Goal: Find specific page/section: Find specific page/section

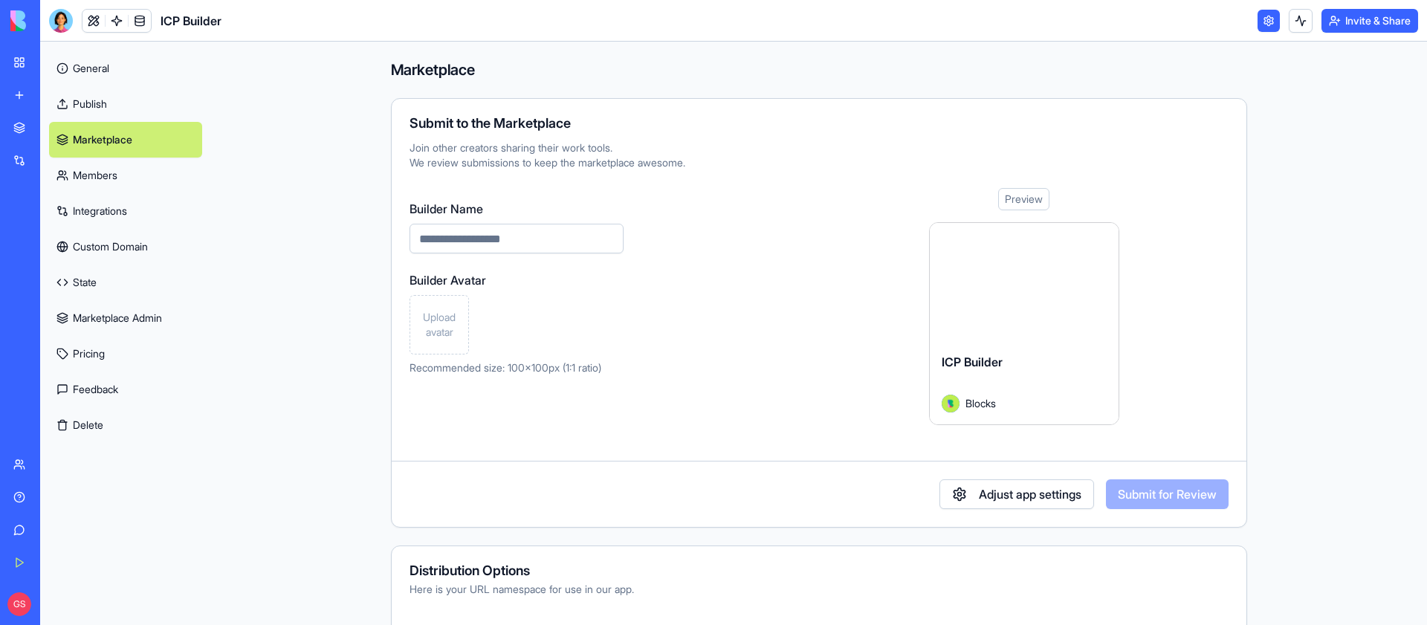
click at [110, 97] on link "Publish" at bounding box center [125, 104] width 153 height 36
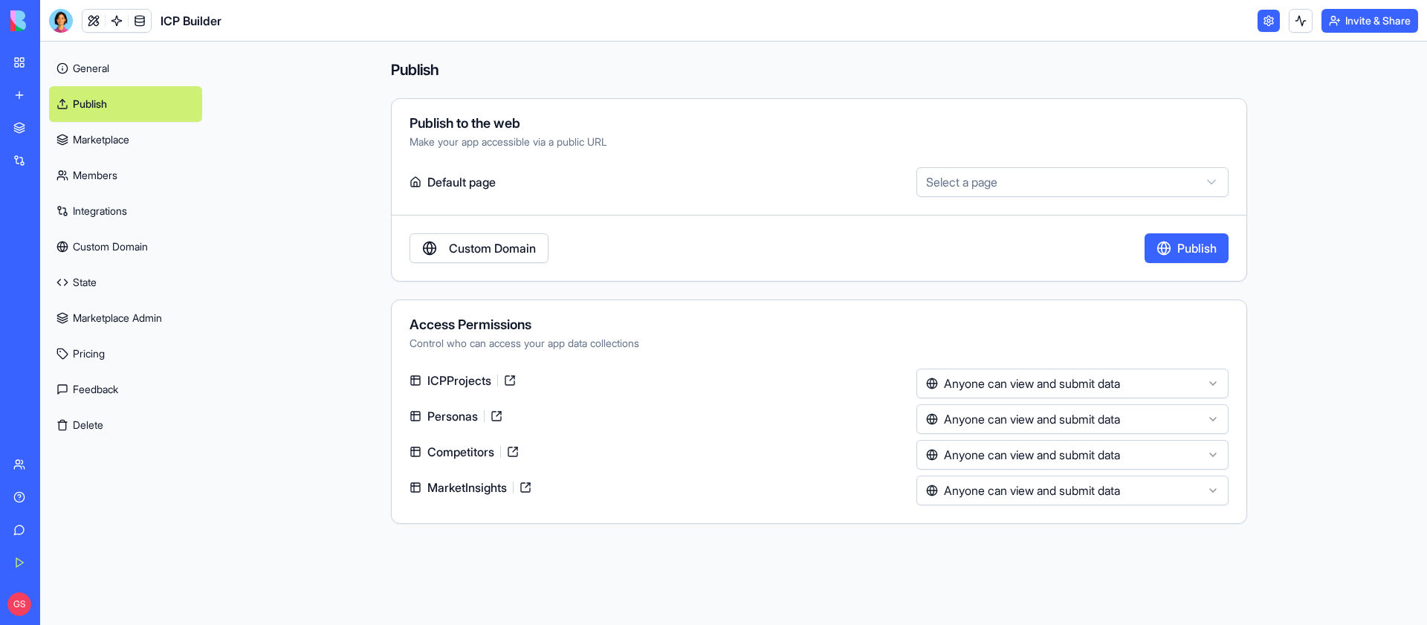
click at [146, 143] on link "Marketplace" at bounding box center [125, 140] width 153 height 36
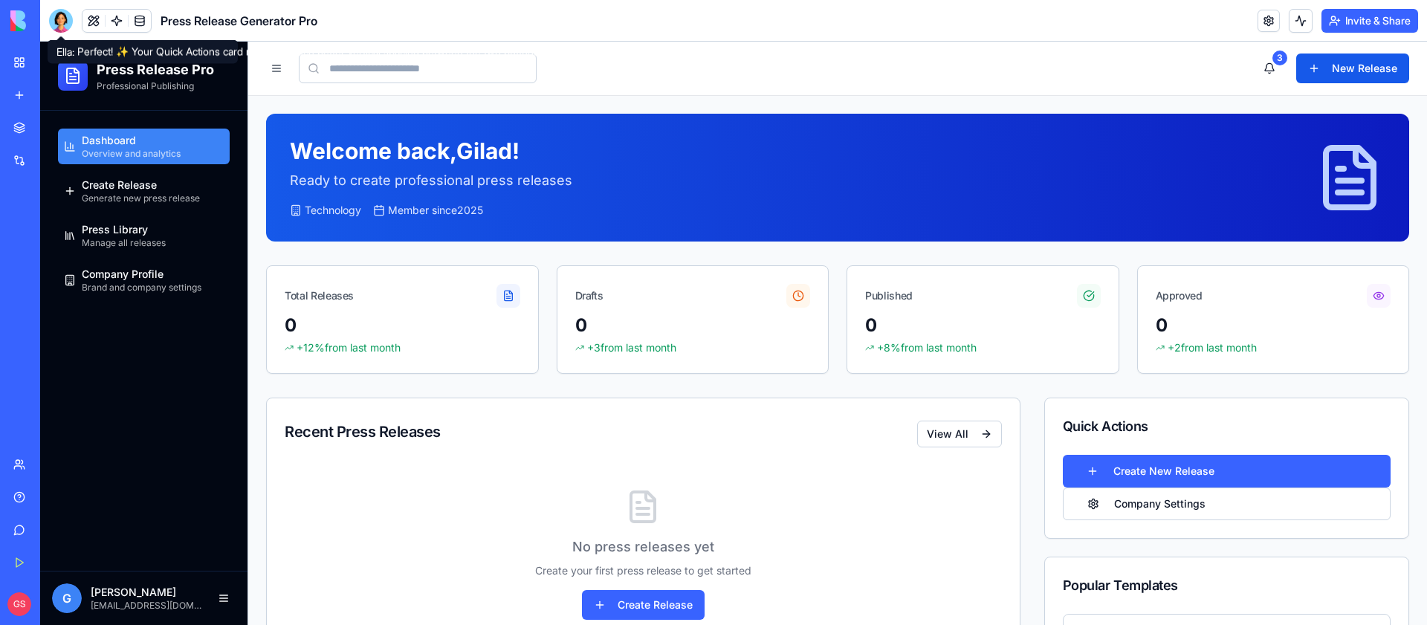
click at [59, 1] on header "Press Release Generator Pro Invite & Share" at bounding box center [733, 21] width 1387 height 42
click at [58, 16] on div at bounding box center [61, 21] width 24 height 24
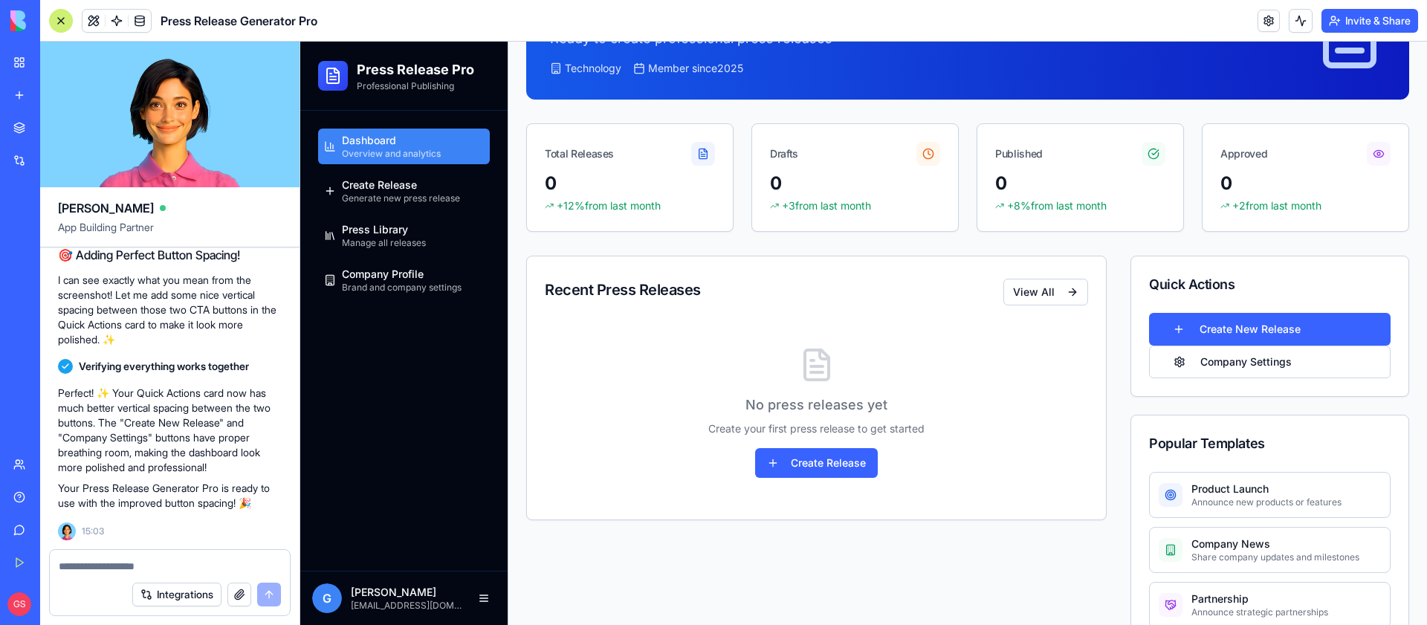
scroll to position [5336, 0]
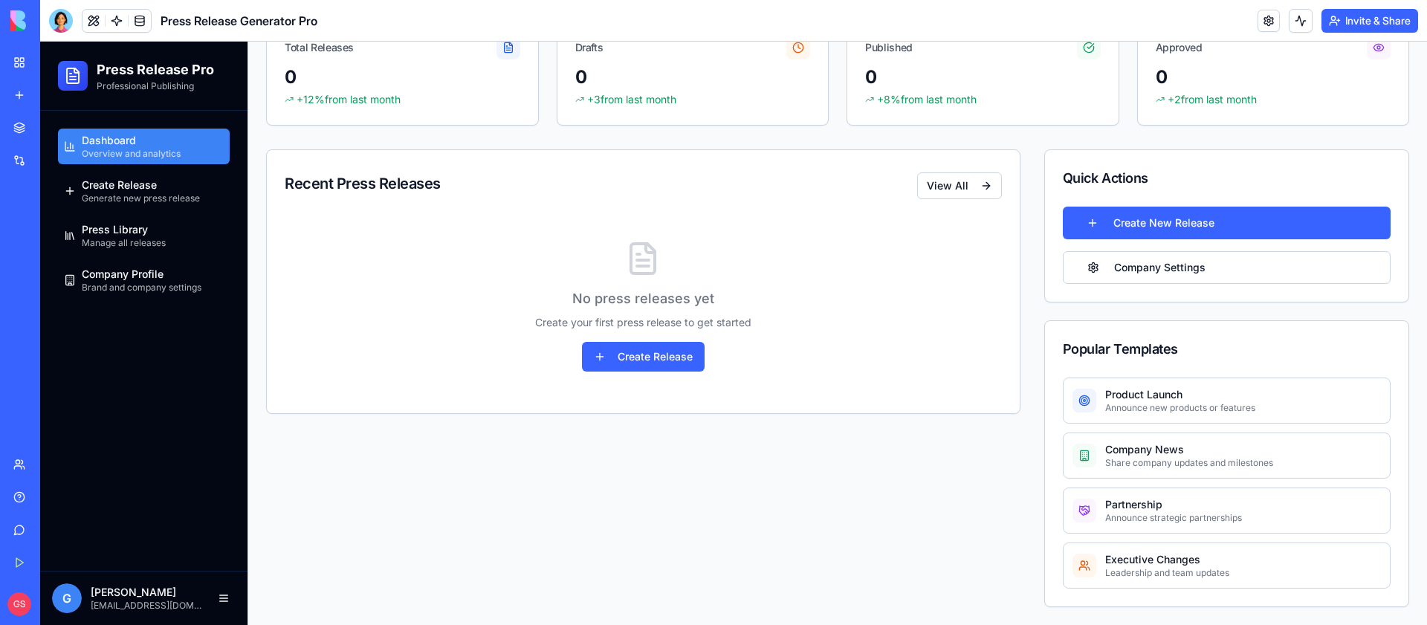
scroll to position [248, 0]
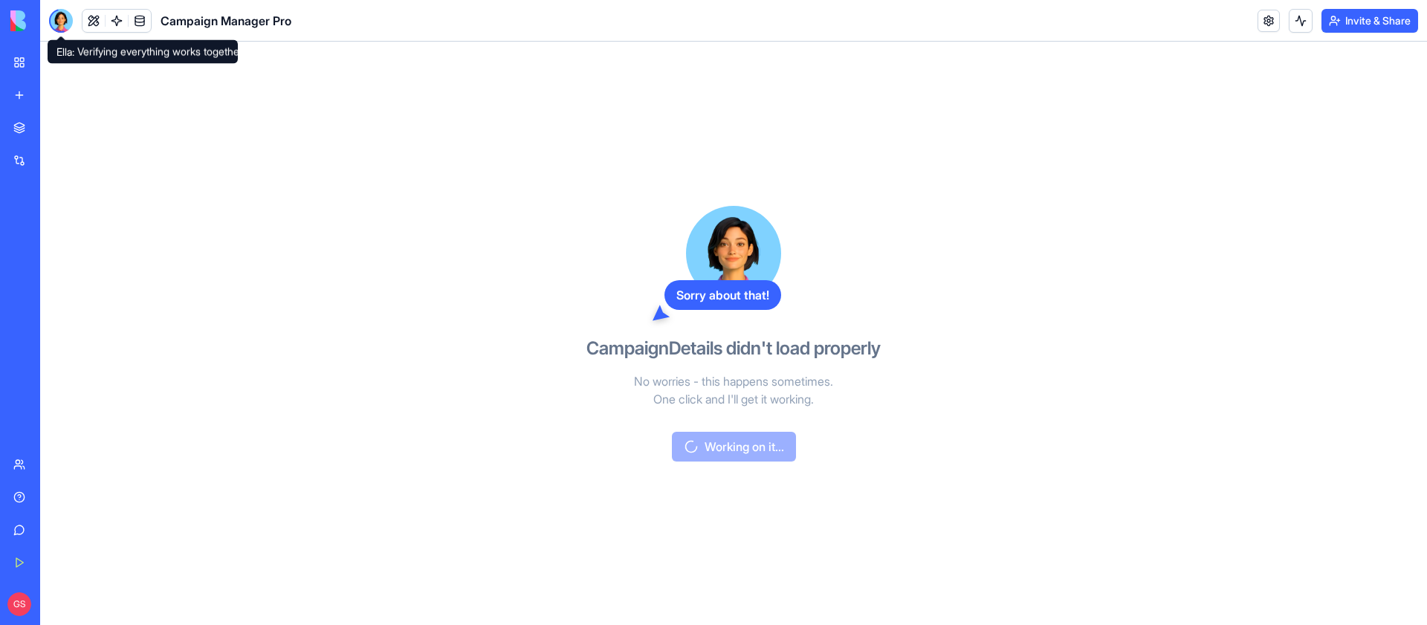
click at [62, 24] on div at bounding box center [61, 21] width 24 height 24
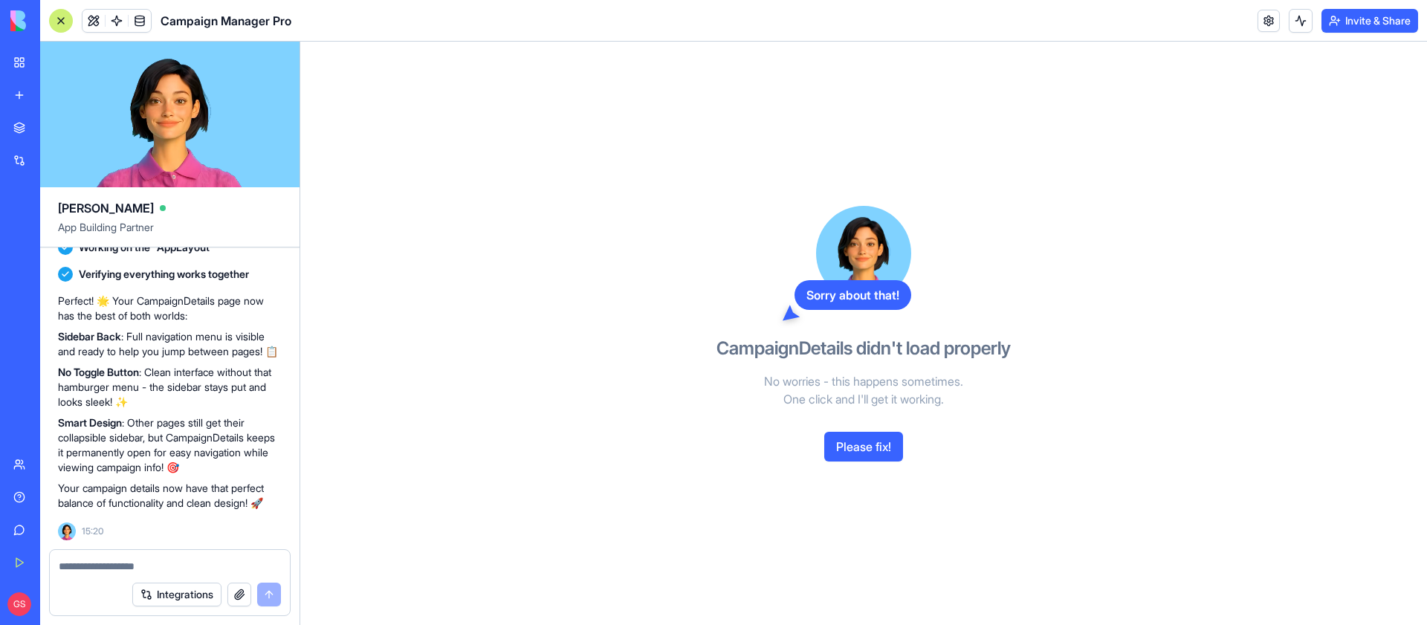
scroll to position [11108, 0]
click at [94, 115] on span "bring back the side menu in the campaigndetails, just don't allow to minimize i…" at bounding box center [170, 93] width 212 height 45
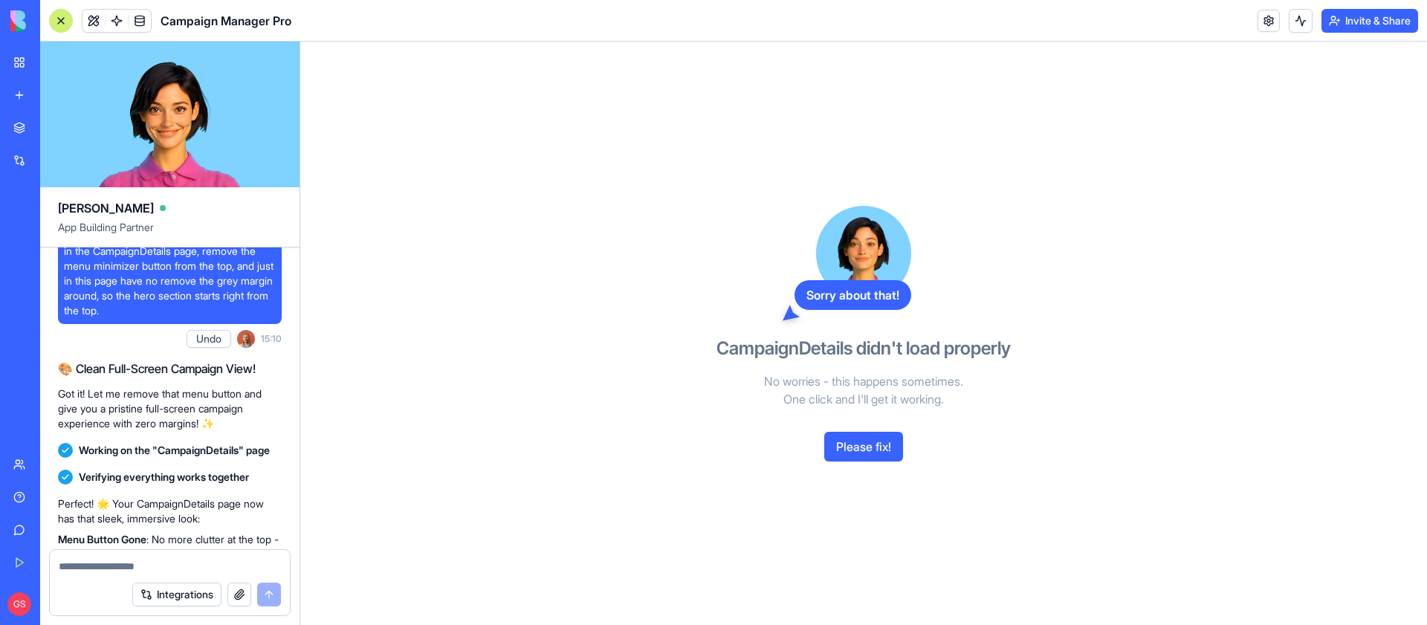
scroll to position [10136, 0]
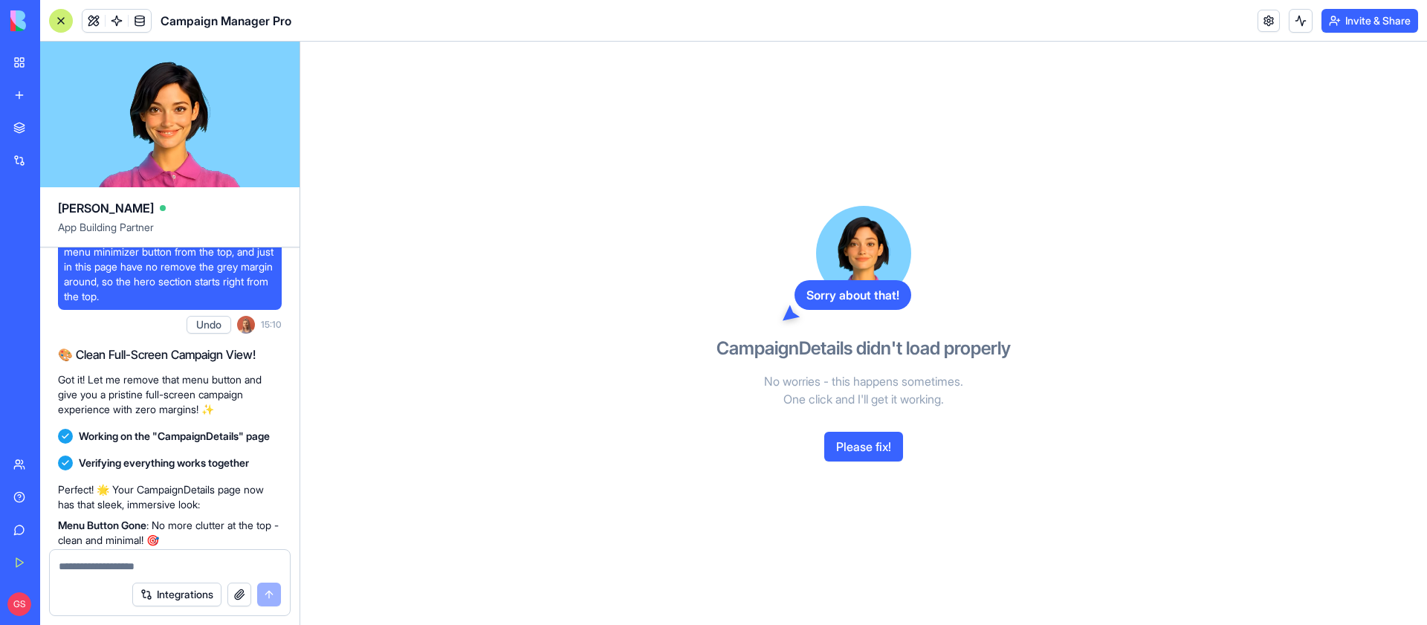
copy span "in the campaign page: I have the text in the cards: $50,000, Sep 15, 2025, Oct …"
click at [96, 21] on button at bounding box center [93, 21] width 22 height 22
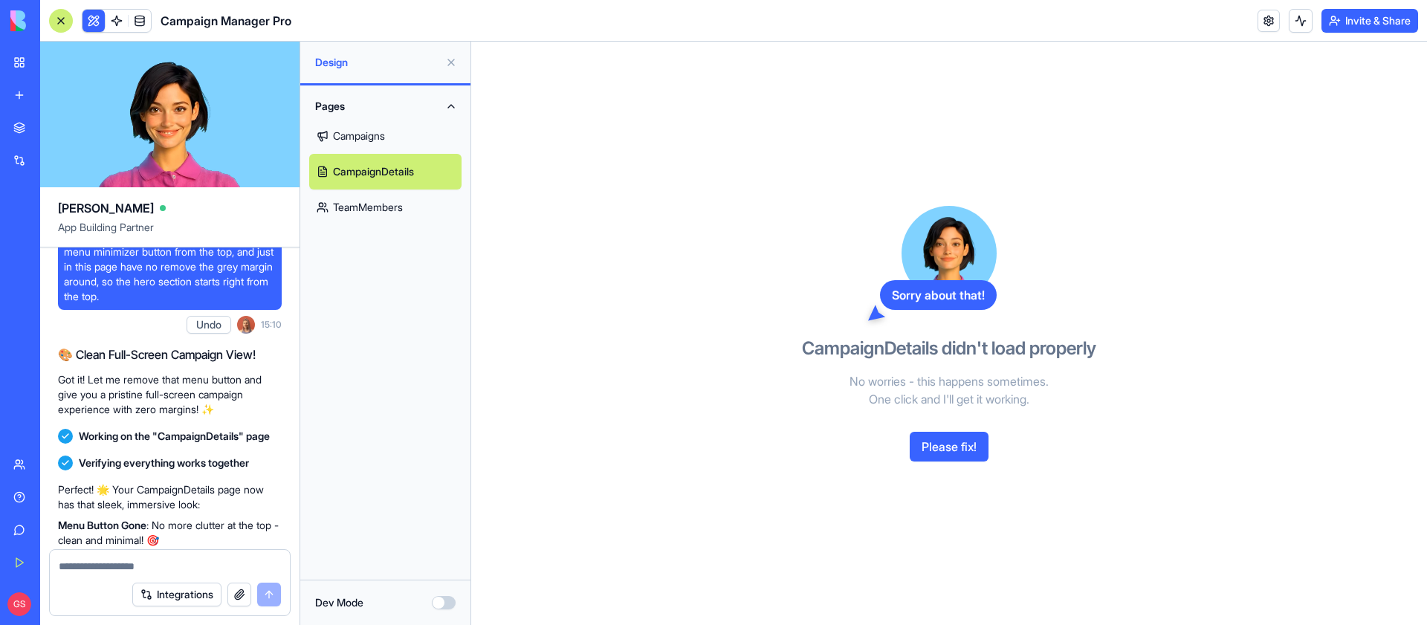
click at [392, 131] on link "Campaigns" at bounding box center [385, 136] width 152 height 36
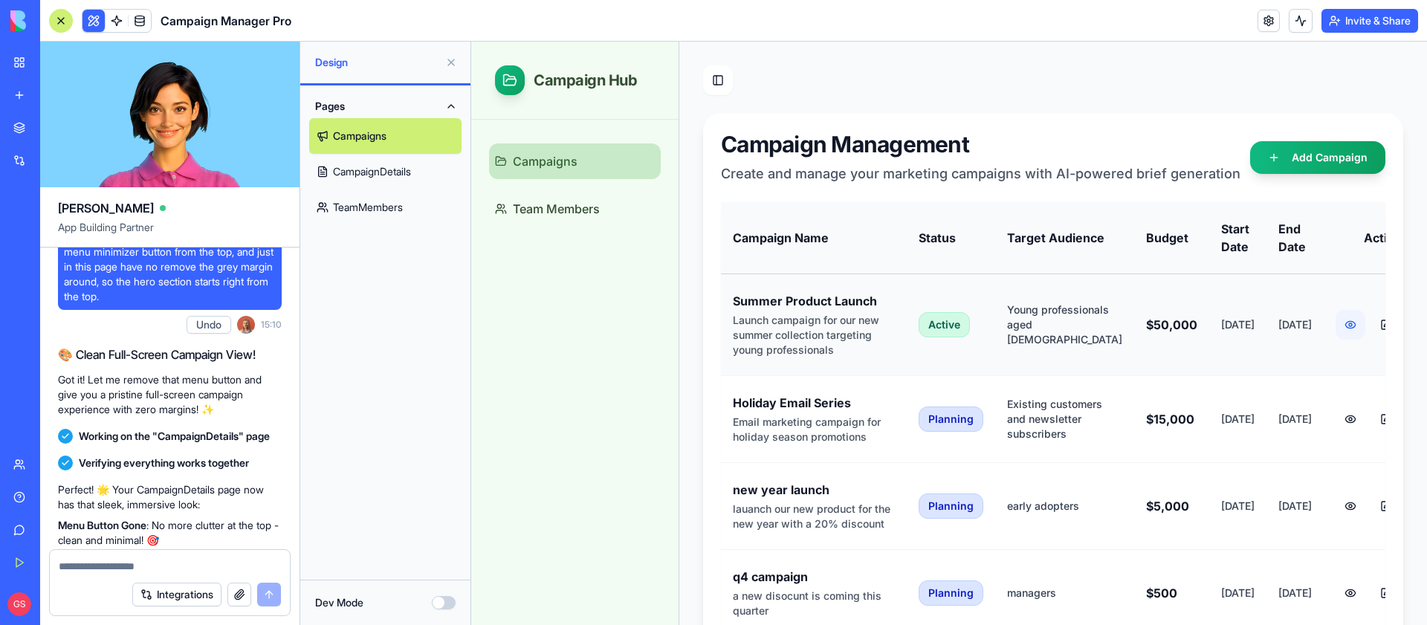
click at [1335, 323] on button at bounding box center [1350, 325] width 30 height 30
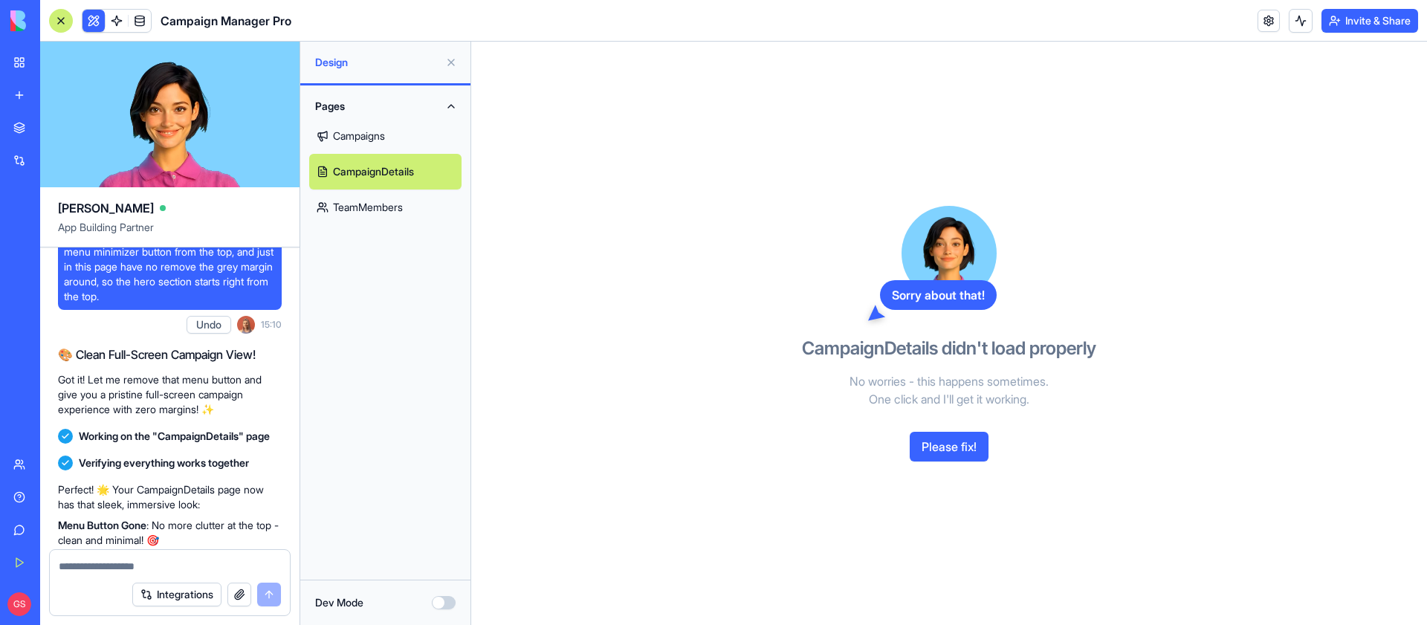
click at [388, 216] on link "TeamMembers" at bounding box center [385, 207] width 152 height 36
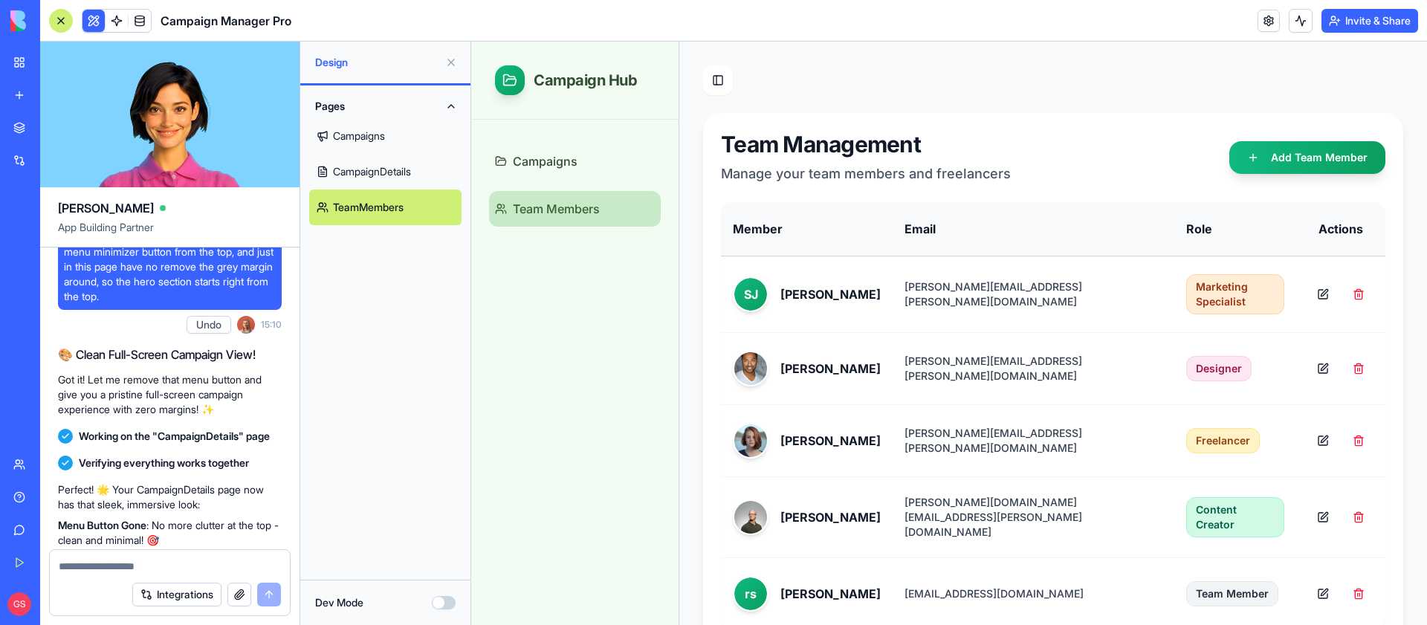
click at [378, 164] on link "CampaignDetails" at bounding box center [385, 172] width 152 height 36
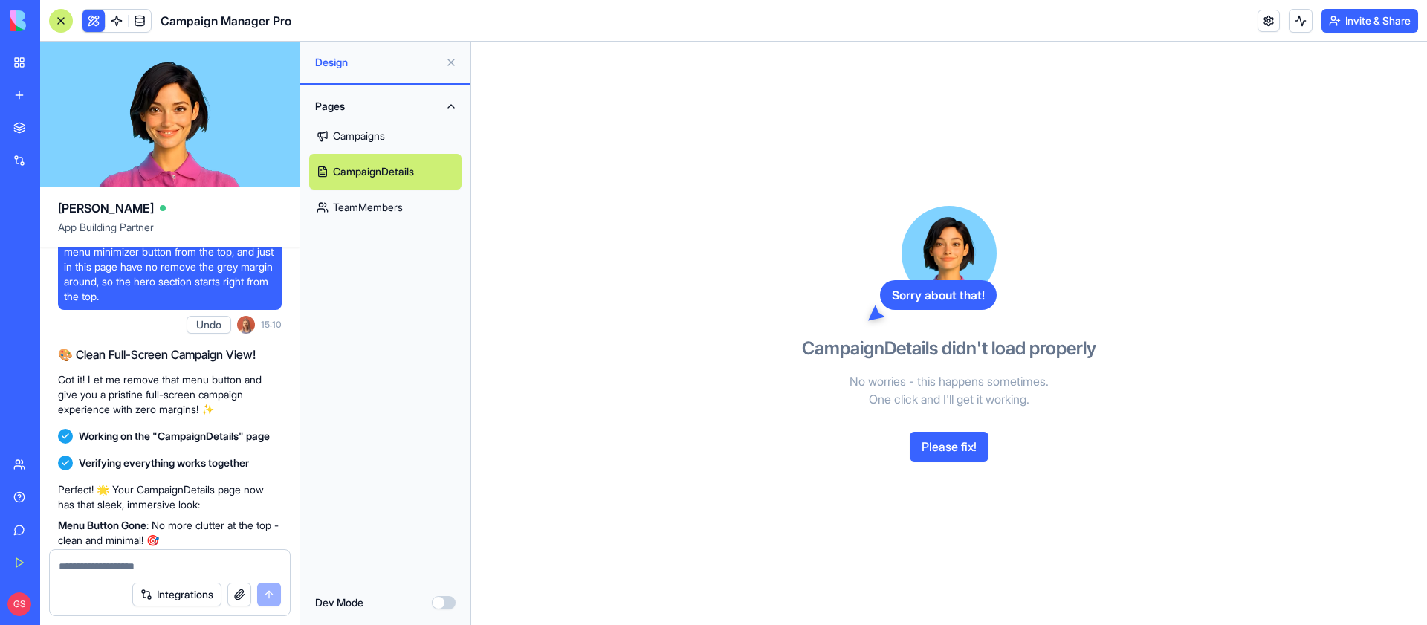
click at [370, 211] on link "TeamMembers" at bounding box center [385, 207] width 152 height 36
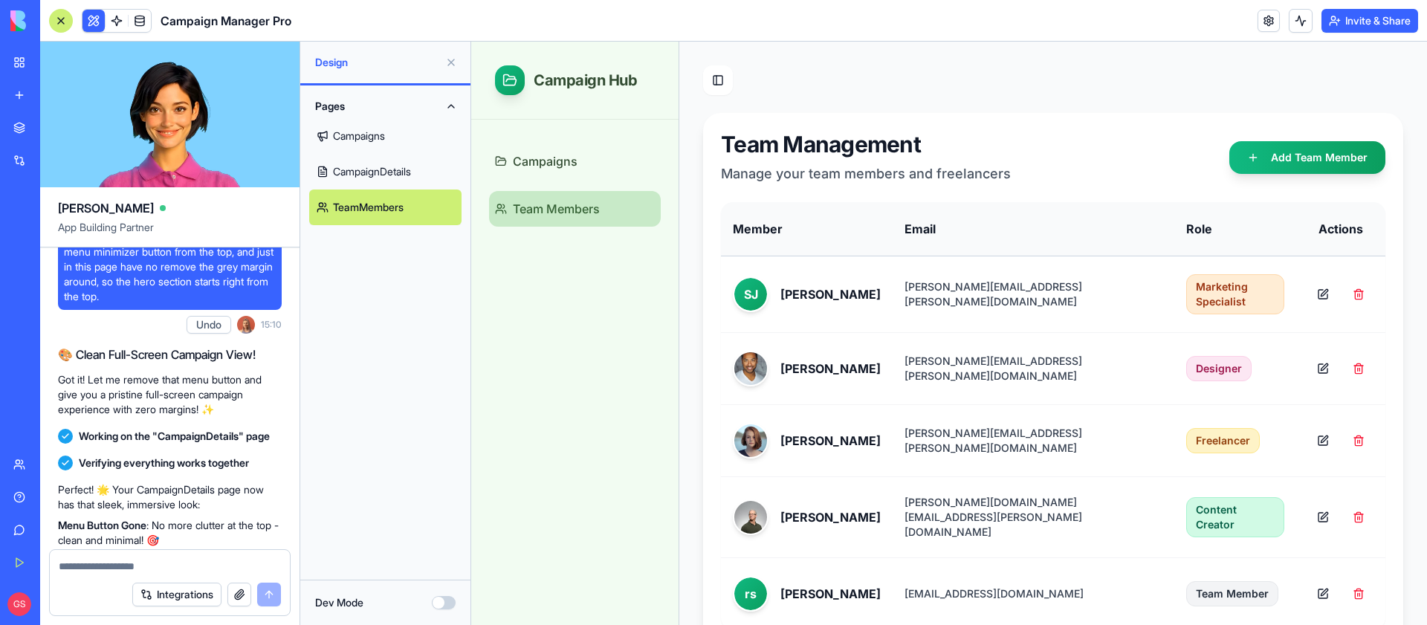
click at [397, 166] on link "CampaignDetails" at bounding box center [385, 172] width 152 height 36
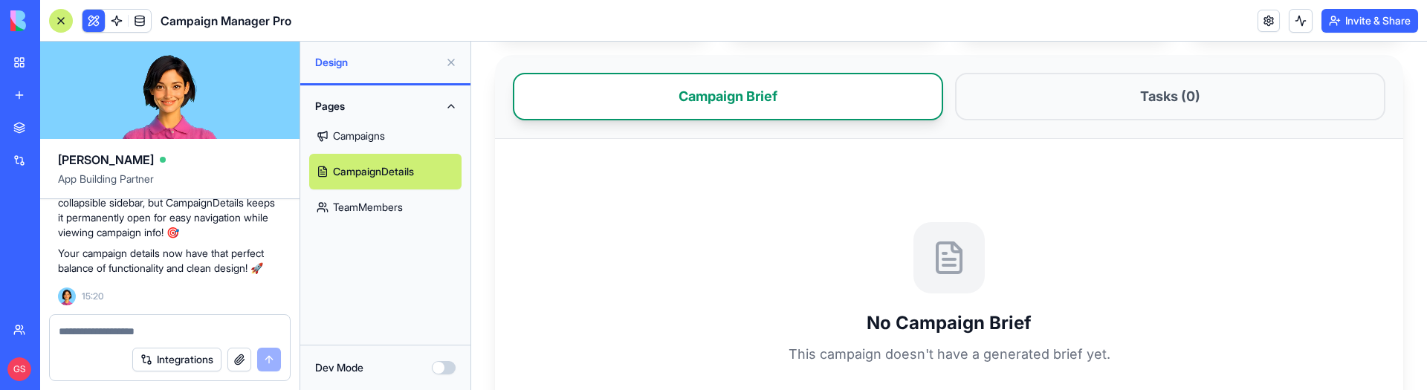
scroll to position [258, 0]
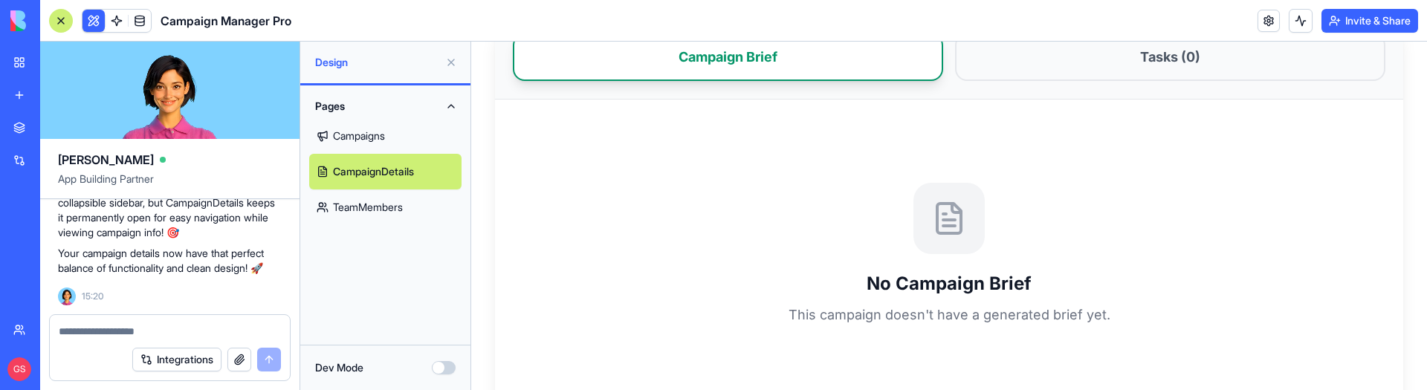
click at [386, 114] on button "Pages" at bounding box center [385, 106] width 152 height 24
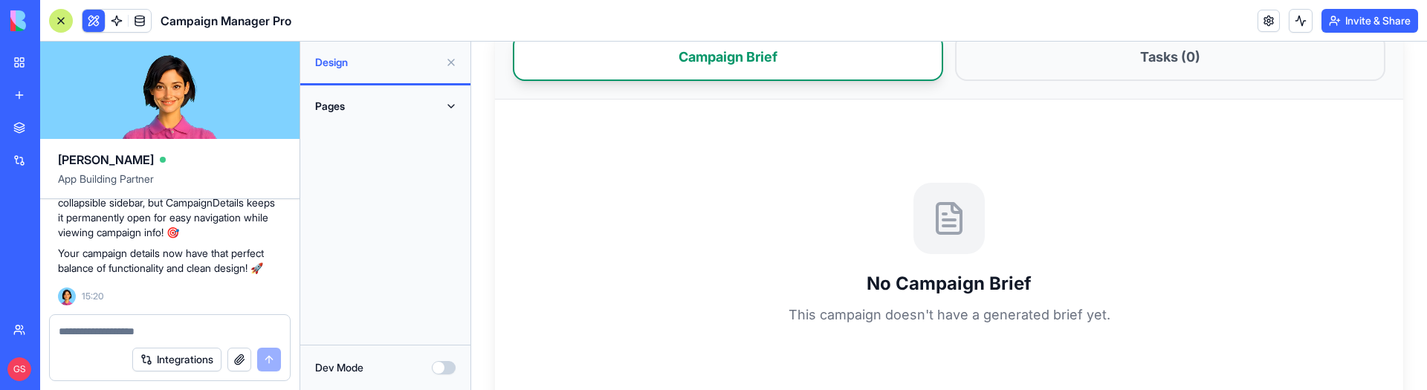
click at [379, 106] on button "Pages" at bounding box center [385, 106] width 152 height 24
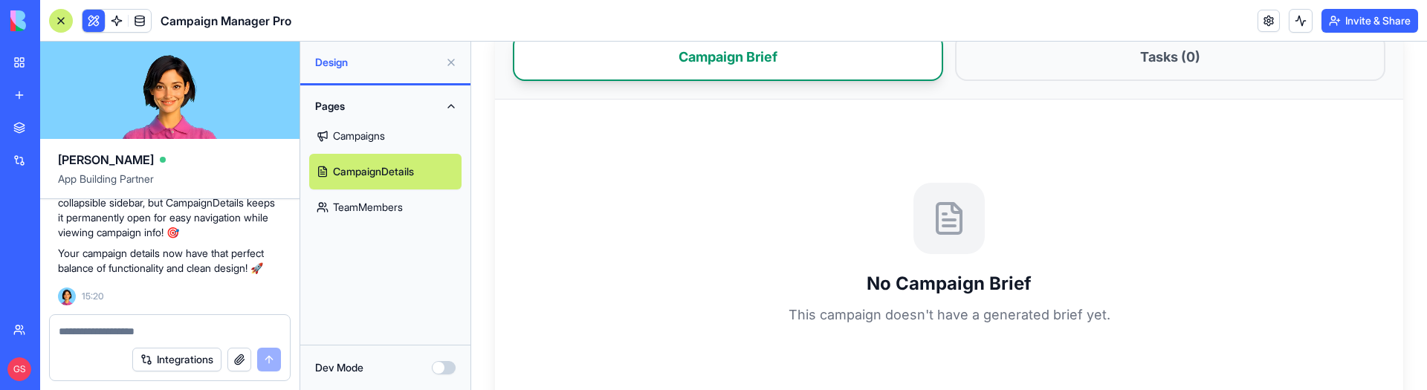
click at [383, 134] on link "Campaigns" at bounding box center [385, 136] width 152 height 36
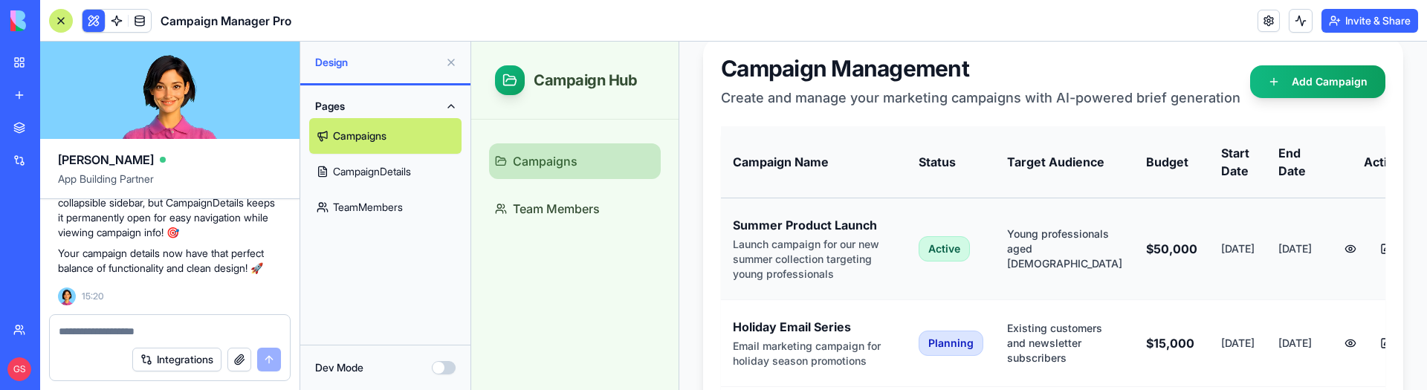
scroll to position [80, 0]
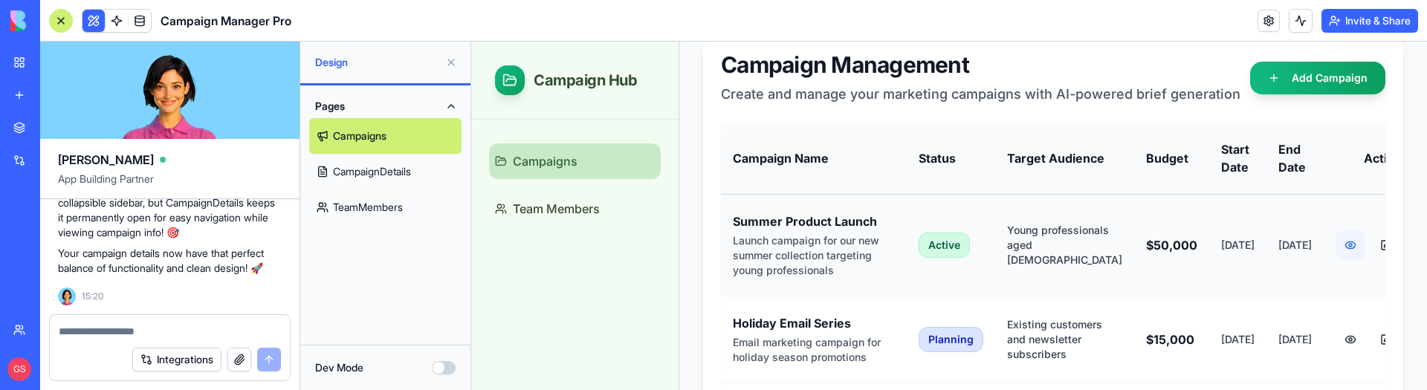
click at [1335, 246] on button at bounding box center [1350, 245] width 30 height 30
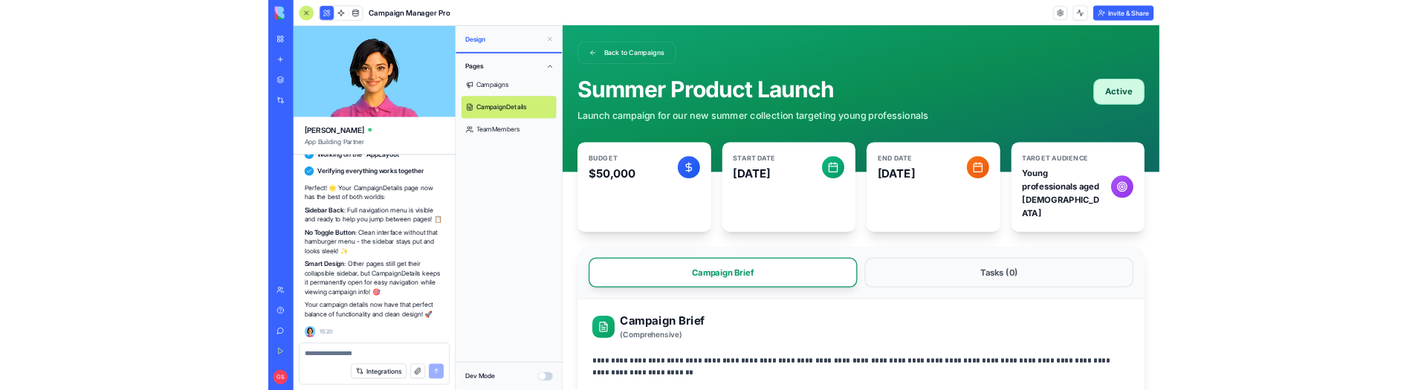
scroll to position [10, 0]
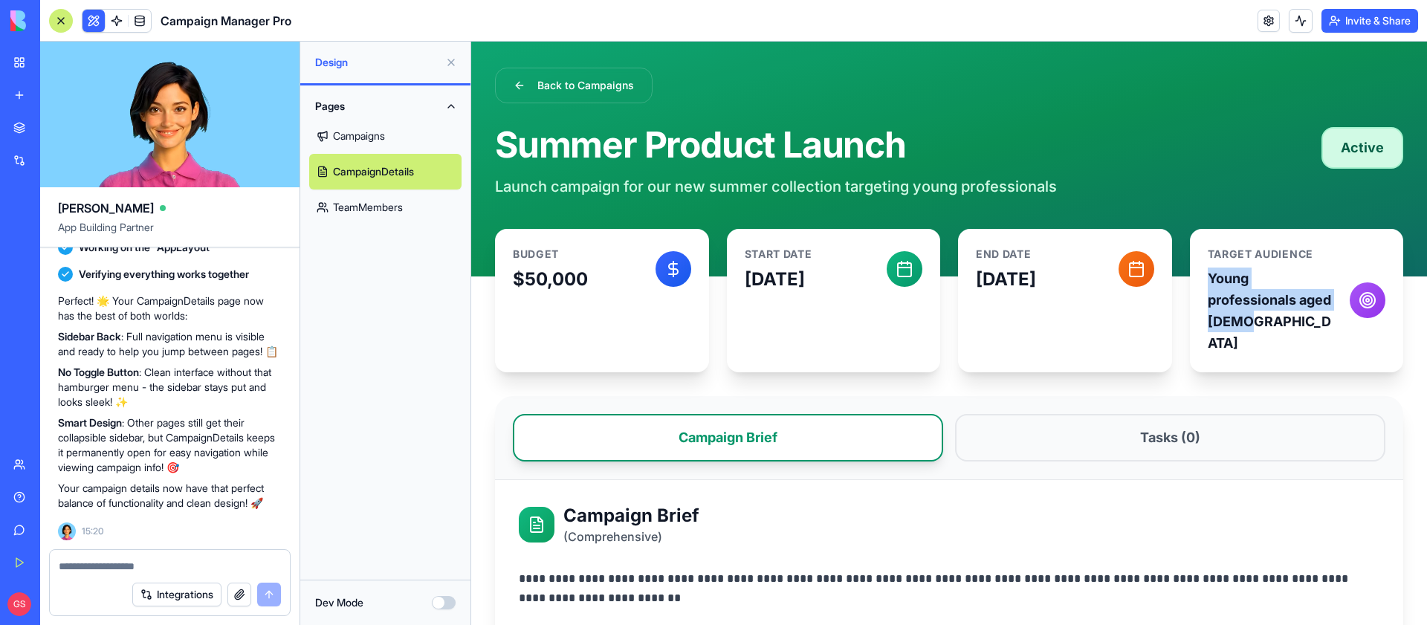
drag, startPoint x: 1206, startPoint y: 277, endPoint x: 1252, endPoint y: 325, distance: 66.2
click at [1252, 325] on div "Target Audience Young professionals aged 25-35" at bounding box center [1297, 300] width 214 height 143
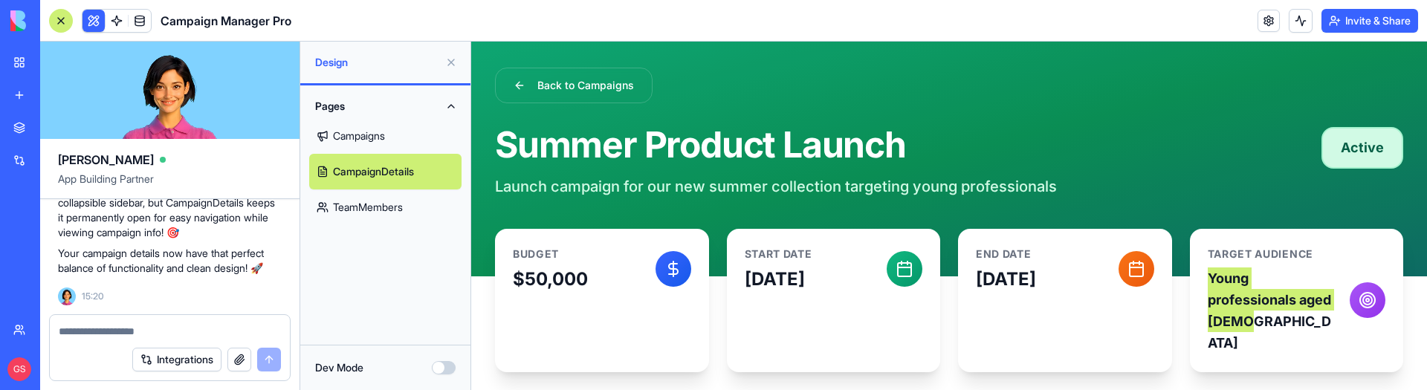
scroll to position [11566, 0]
click at [1032, 282] on p "Oct 15, 2025" at bounding box center [1047, 280] width 143 height 24
click at [794, 275] on p "Sep 15, 2025" at bounding box center [816, 280] width 143 height 24
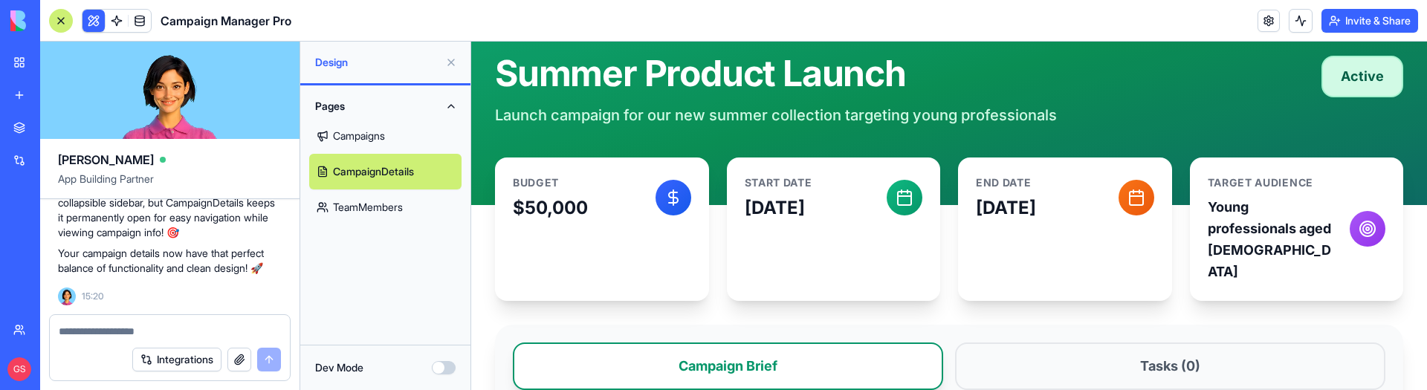
scroll to position [10992, 0]
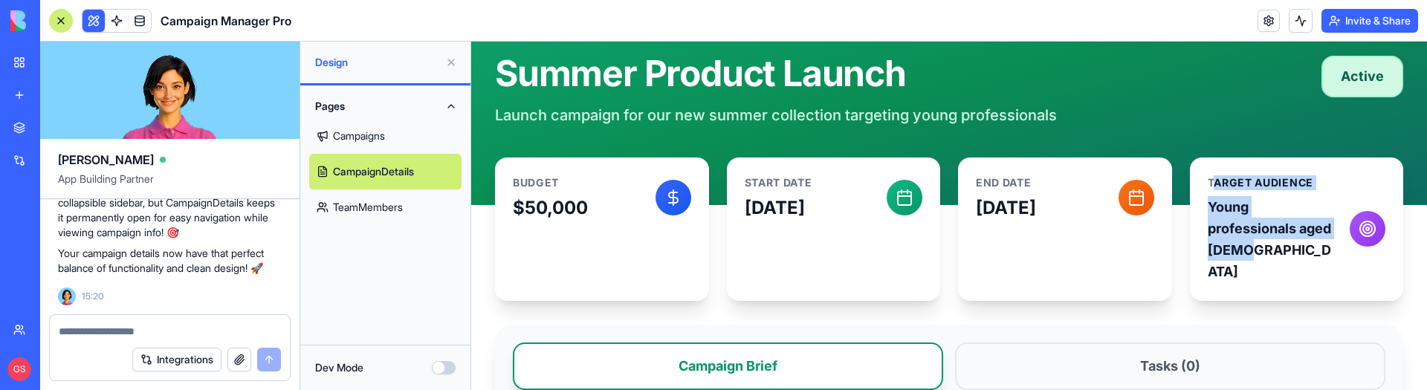
drag, startPoint x: 1212, startPoint y: 179, endPoint x: 1315, endPoint y: 245, distance: 122.0
click at [1315, 245] on div "Target Audience Young professionals aged 25-35" at bounding box center [1273, 229] width 131 height 108
click at [1277, 233] on p "Young professionals aged 25-35" at bounding box center [1273, 239] width 131 height 87
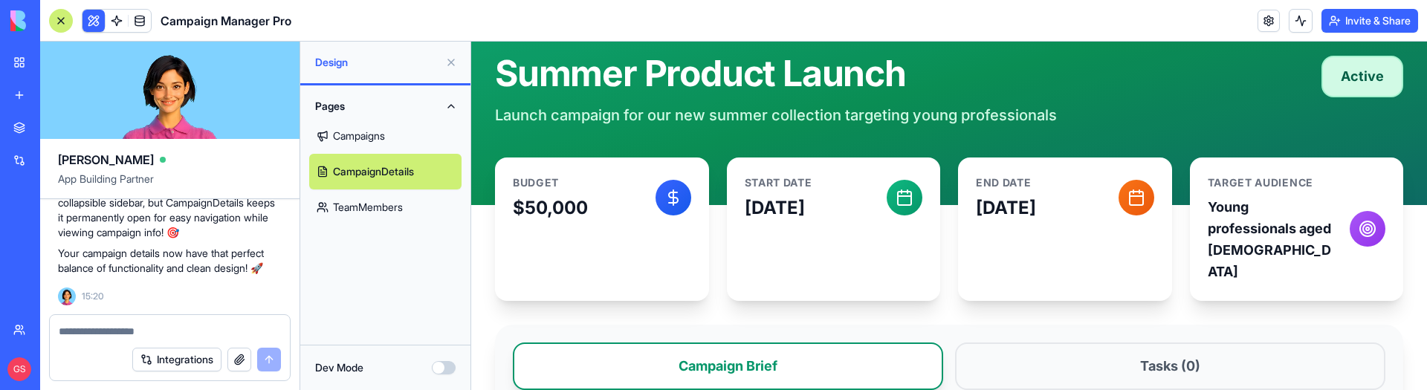
click at [1232, 221] on p "Young professionals aged 25-35" at bounding box center [1273, 239] width 131 height 87
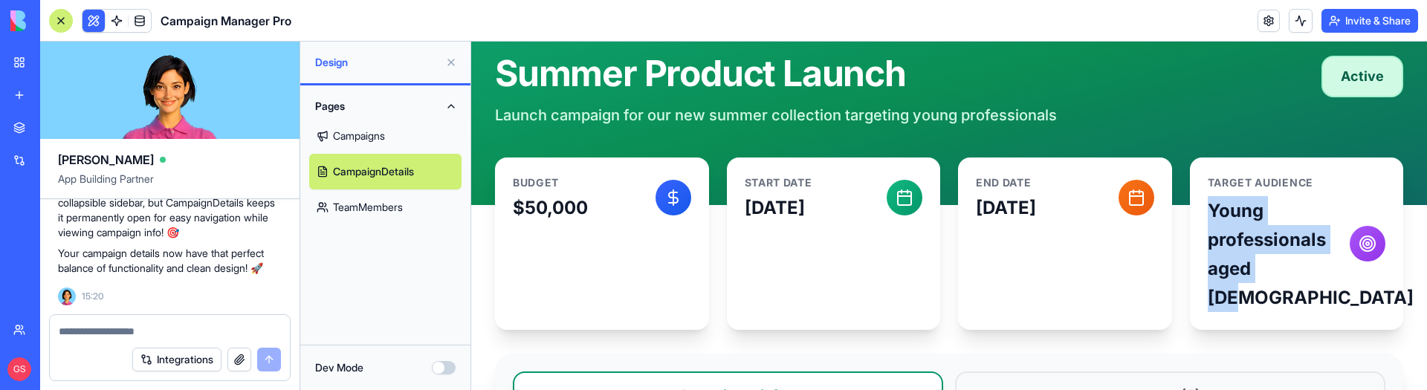
drag, startPoint x: 1210, startPoint y: 202, endPoint x: 1290, endPoint y: 273, distance: 107.4
click at [1290, 274] on p "Young professionals aged 25-35" at bounding box center [1273, 254] width 131 height 116
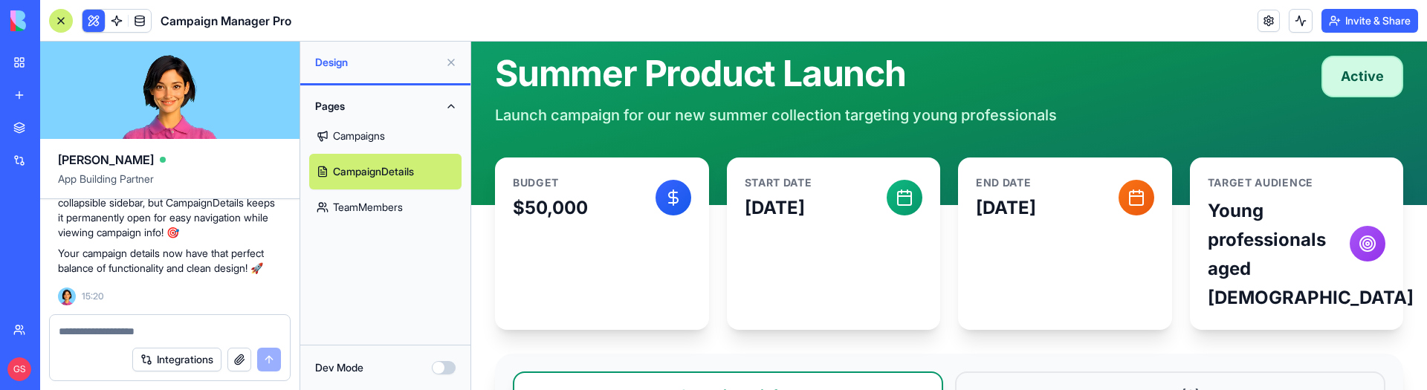
click at [1346, 273] on div "Target Audience Young professionals aged 25-35" at bounding box center [1297, 243] width 178 height 137
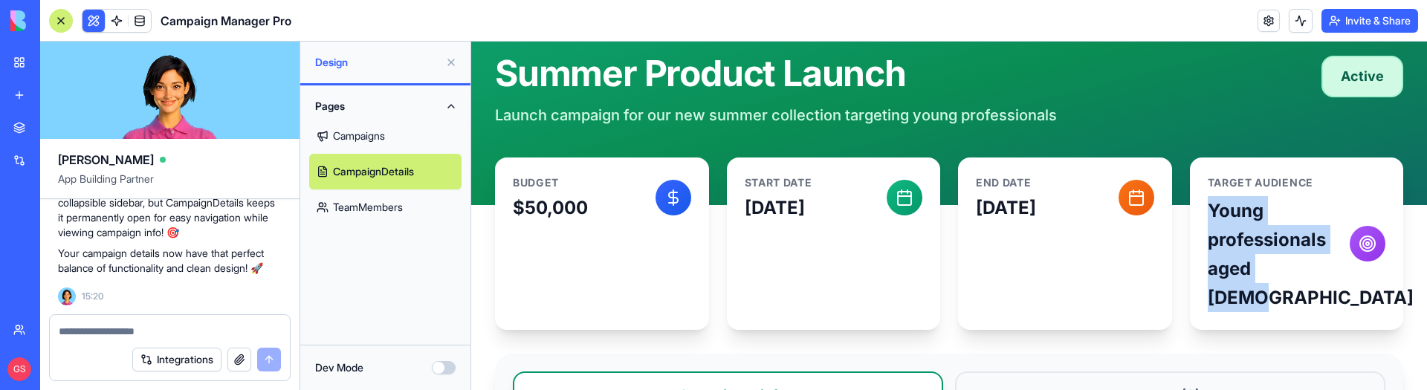
drag, startPoint x: 1204, startPoint y: 196, endPoint x: 1331, endPoint y: 291, distance: 158.7
click at [1317, 280] on div "Target Audience Young professionals aged 25-35" at bounding box center [1297, 244] width 214 height 172
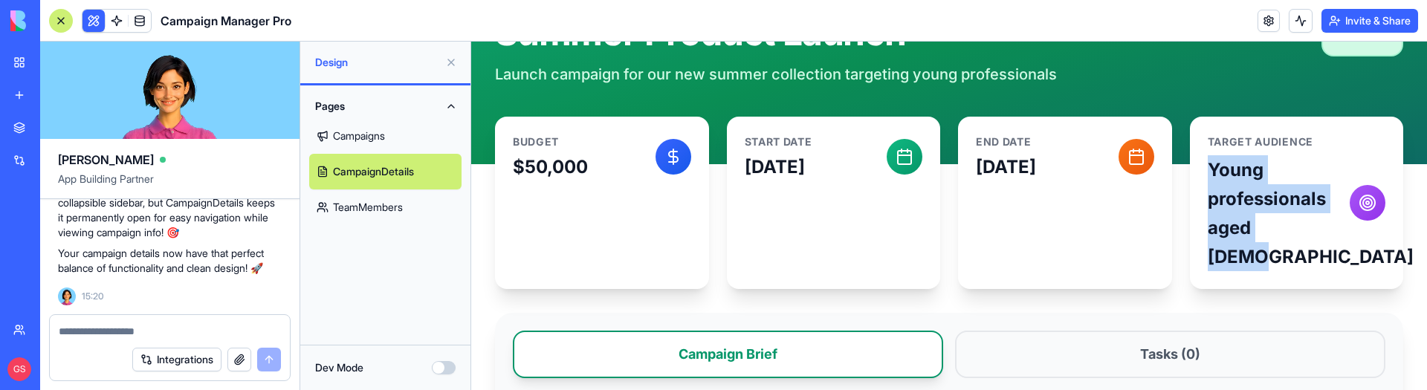
scroll to position [113, 0]
